Goal: Check status: Check status

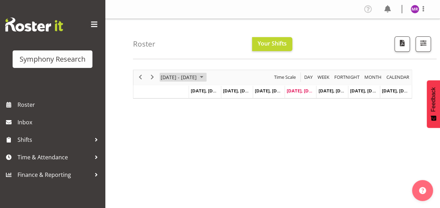
click at [206, 76] on span "October 2025" at bounding box center [202, 77] width 8 height 9
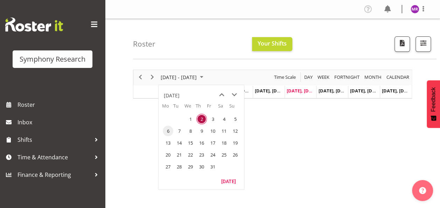
click at [168, 132] on span "6" at bounding box center [168, 131] width 11 height 11
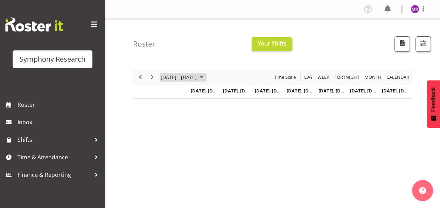
click at [206, 75] on span "October 2025" at bounding box center [202, 77] width 8 height 9
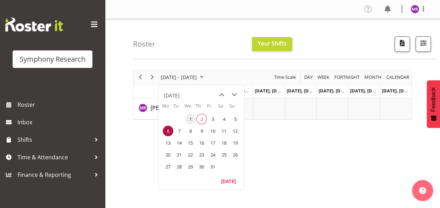
click at [188, 119] on span "1" at bounding box center [190, 119] width 11 height 11
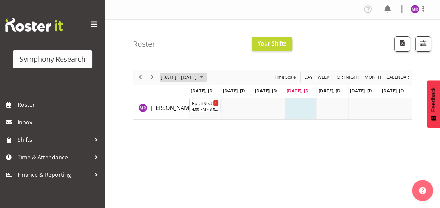
click at [198, 78] on span "[DATE] - [DATE]" at bounding box center [178, 77] width 37 height 9
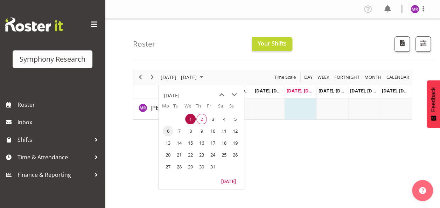
click at [167, 131] on span "6" at bounding box center [168, 131] width 11 height 11
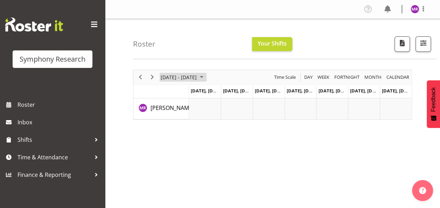
click at [206, 75] on span "October 2025" at bounding box center [202, 77] width 8 height 9
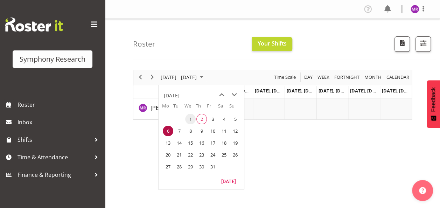
click at [191, 119] on span "1" at bounding box center [190, 119] width 11 height 11
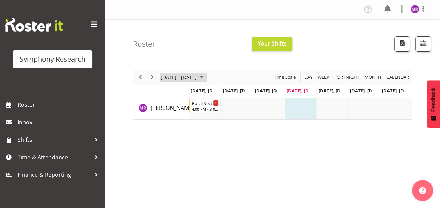
click at [206, 75] on span "October 2025" at bounding box center [202, 77] width 8 height 9
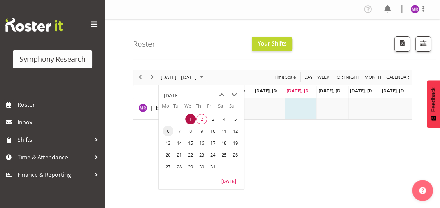
click at [167, 132] on span "6" at bounding box center [168, 131] width 11 height 11
